Goal: Task Accomplishment & Management: Use online tool/utility

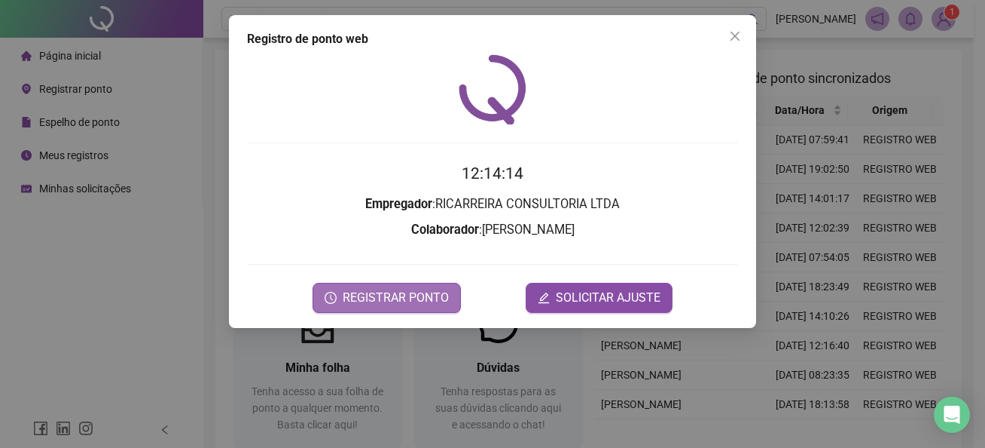
click at [399, 301] on span "REGISTRAR PONTO" at bounding box center [396, 298] width 106 height 18
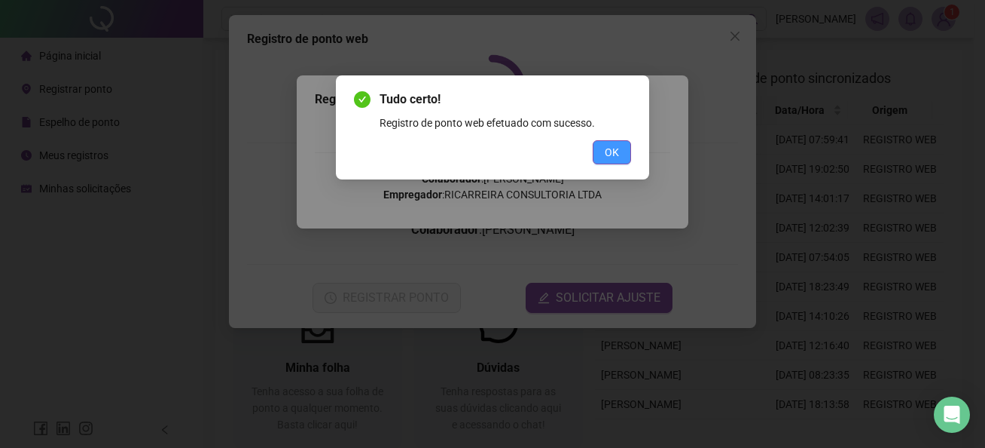
click at [624, 143] on button "OK" at bounding box center [612, 152] width 38 height 24
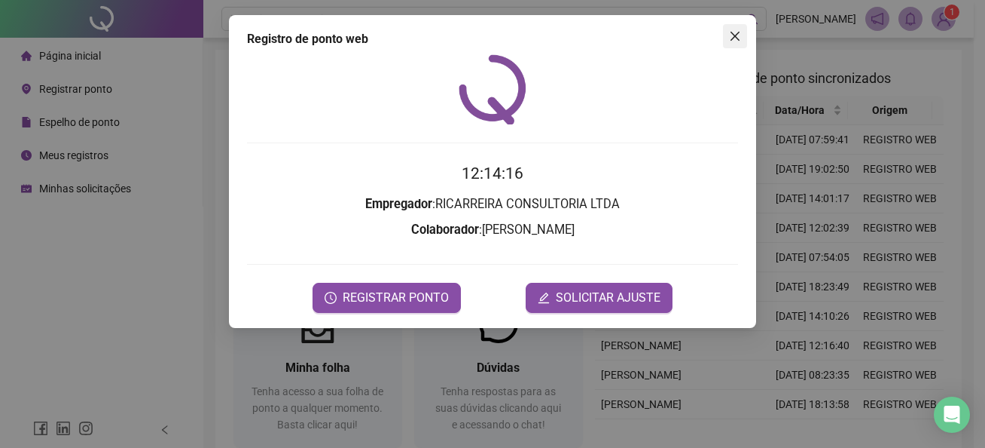
click at [741, 38] on icon "close" at bounding box center [735, 36] width 12 height 12
click at [741, 38] on div "Pesquisar no QRPoint [PERSON_NAME] 1 Meus registros Tenha acesso aos seus regis…" at bounding box center [588, 268] width 771 height 536
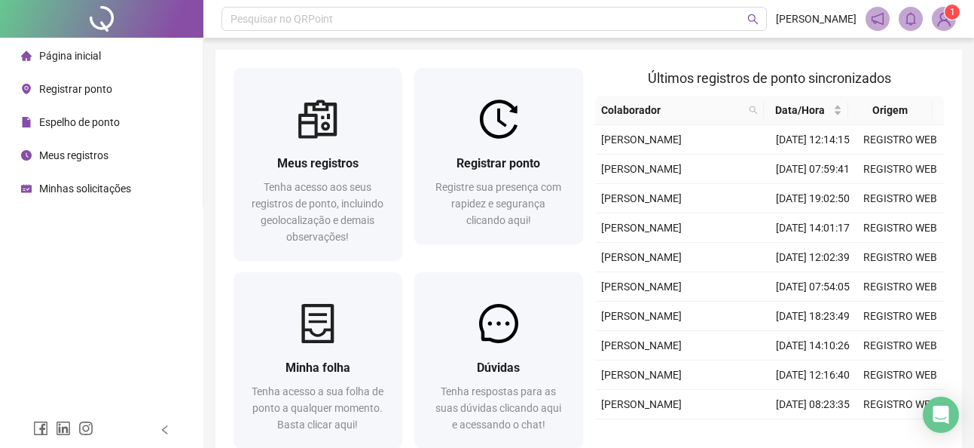
click at [680, 43] on div "Pesquisar no QRPoint Carlos Neto 1 Meus registros Tenha acesso aos seus registr…" at bounding box center [588, 268] width 771 height 536
